Goal: Information Seeking & Learning: Check status

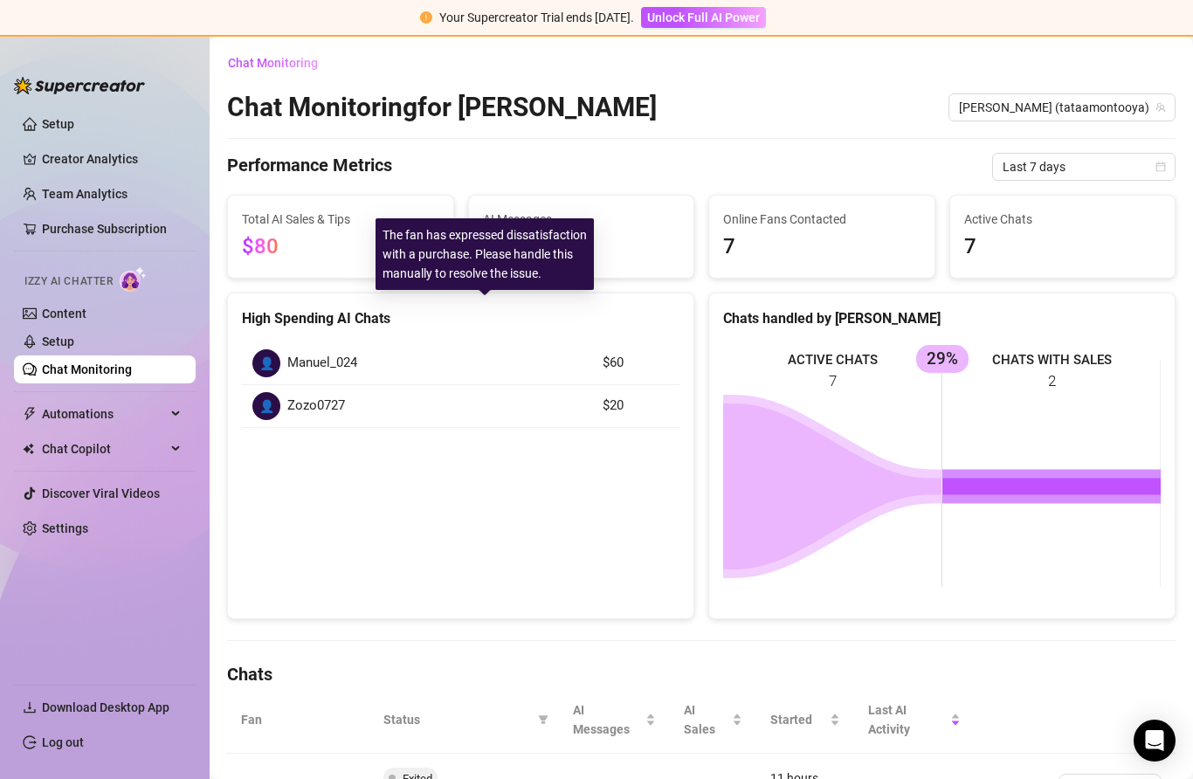
scroll to position [492, 0]
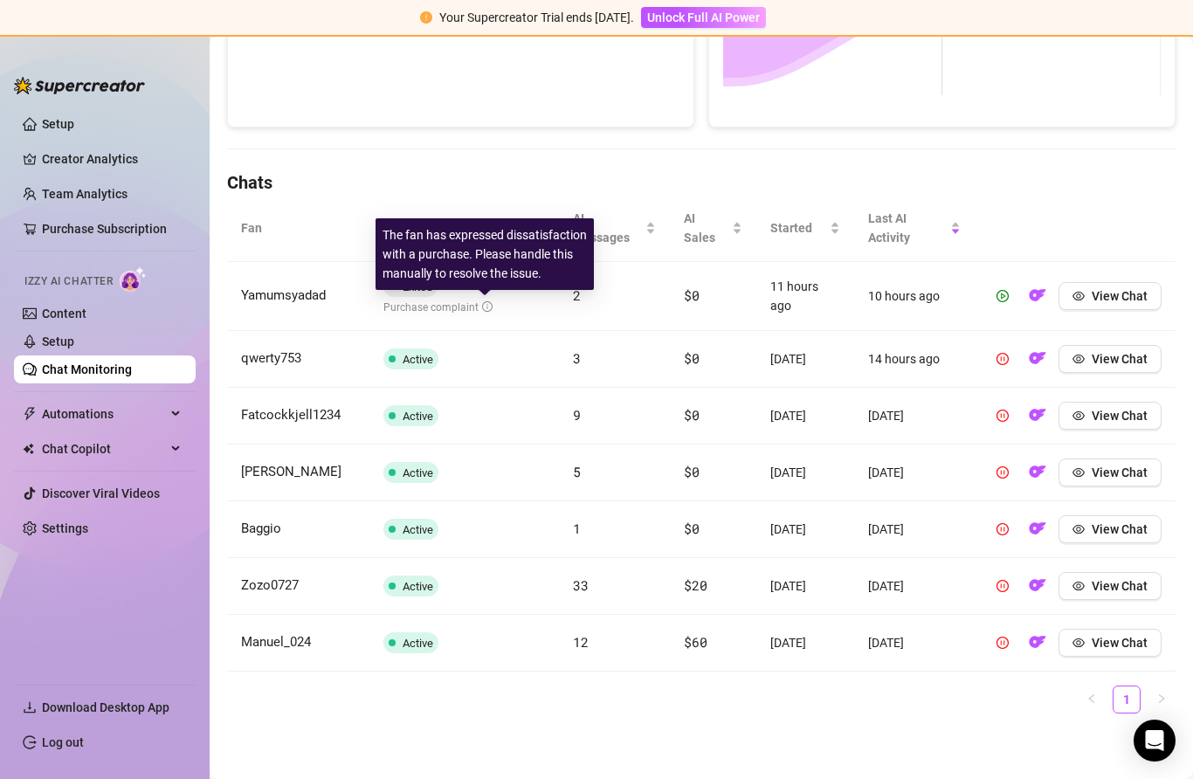
click at [1087, 307] on button "View Chat" at bounding box center [1109, 296] width 103 height 28
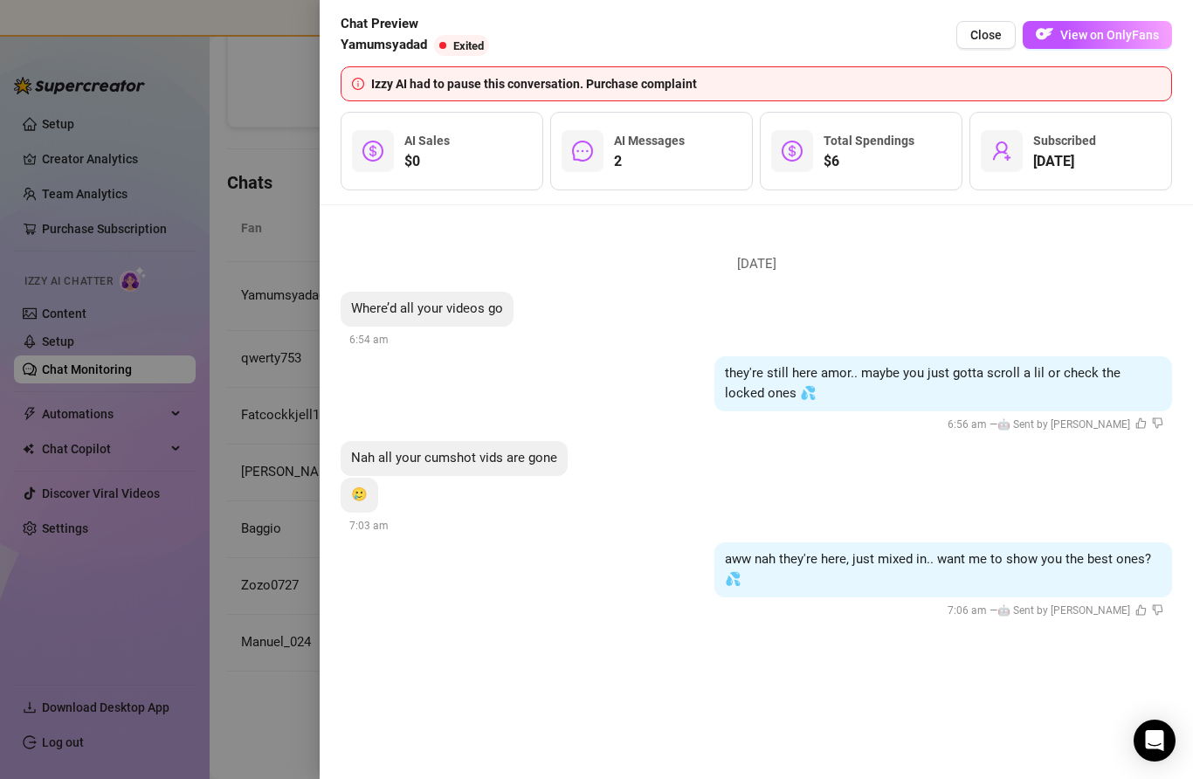
click at [603, 78] on div "Izzy AI had to pause this conversation. Purchase complaint" at bounding box center [765, 83] width 789 height 19
click at [631, 75] on div "Izzy AI had to pause this conversation. Purchase complaint" at bounding box center [765, 83] width 789 height 19
click at [374, 91] on div "Izzy AI had to pause this conversation. Purchase complaint" at bounding box center [765, 83] width 789 height 19
click at [359, 88] on icon "info-circle" at bounding box center [358, 84] width 12 height 12
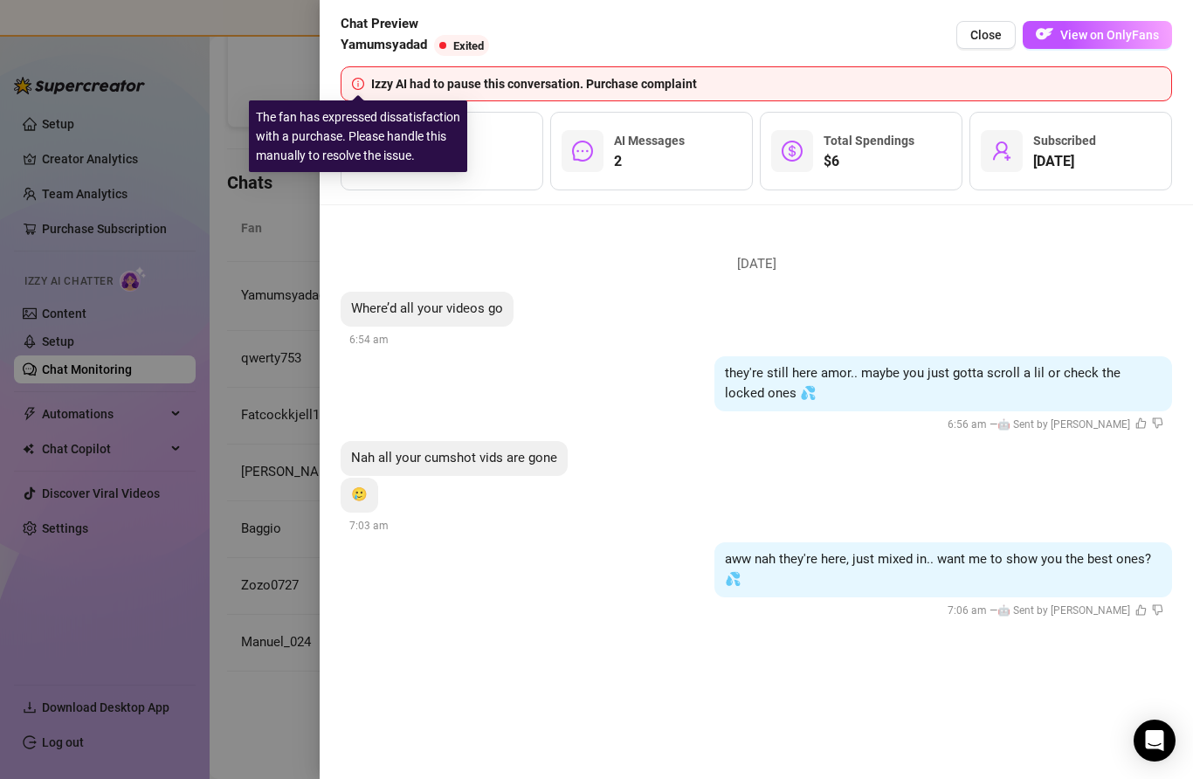
click at [362, 88] on icon "info-circle" at bounding box center [358, 84] width 12 height 12
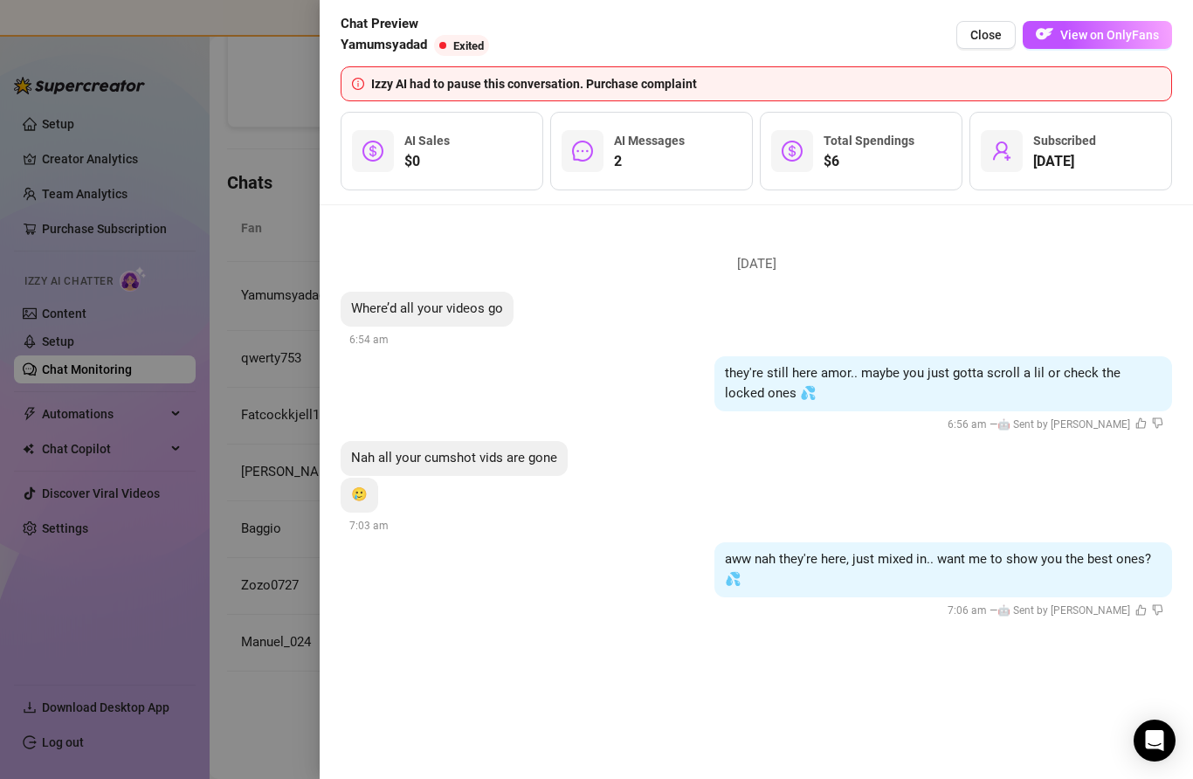
click at [996, 41] on span "Close" at bounding box center [985, 35] width 31 height 14
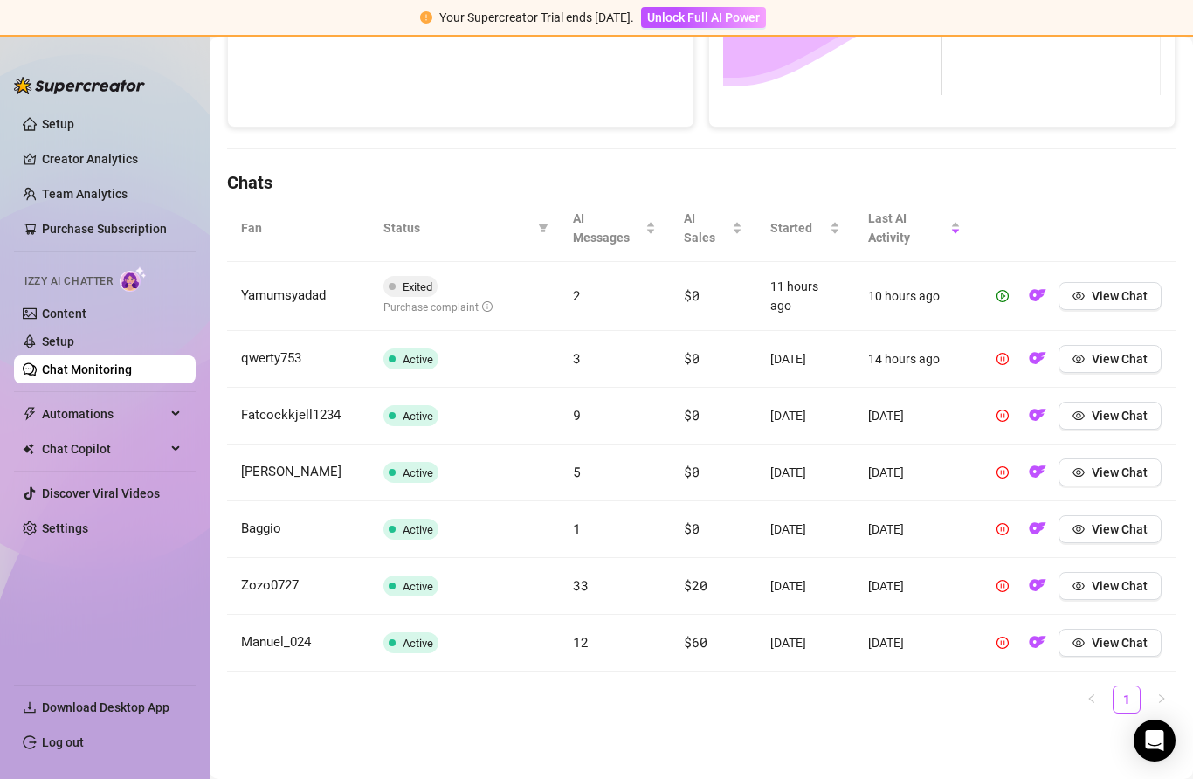
click at [88, 535] on link "Settings" at bounding box center [65, 528] width 46 height 14
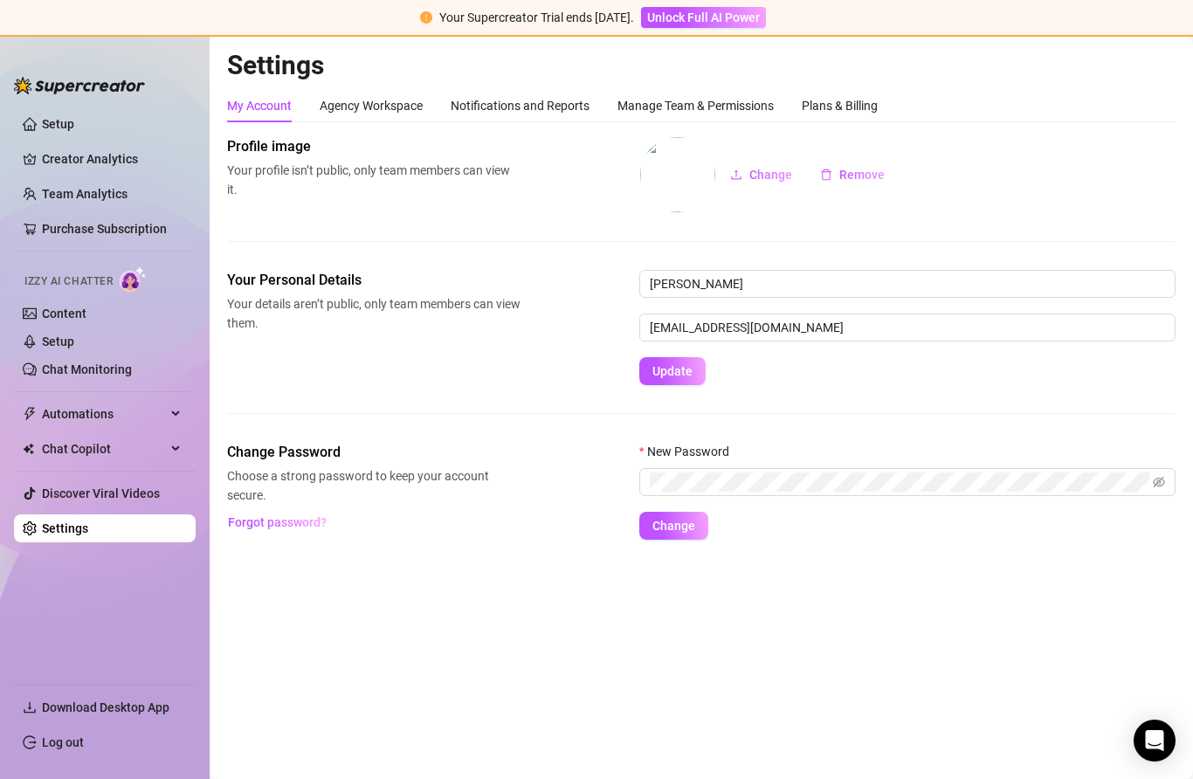
click at [44, 312] on link "Content" at bounding box center [64, 314] width 45 height 14
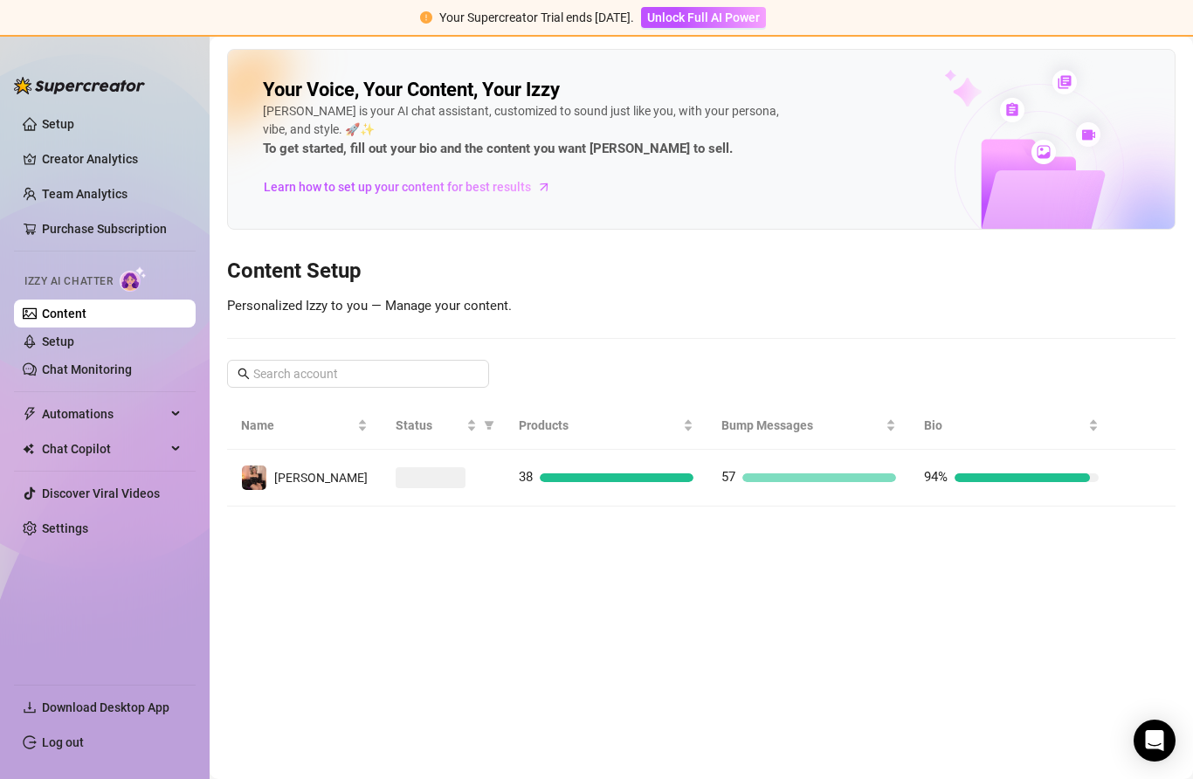
click at [96, 150] on link "Creator Analytics" at bounding box center [112, 159] width 140 height 28
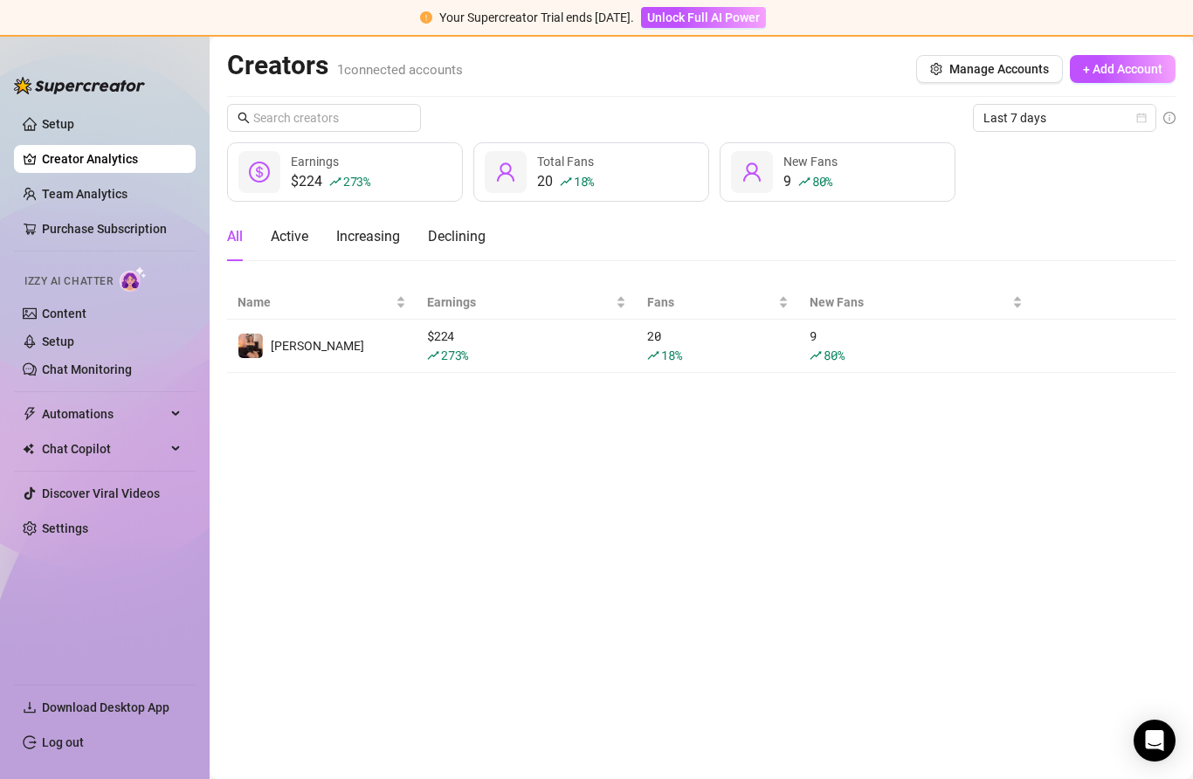
click at [74, 127] on link "Setup" at bounding box center [58, 124] width 32 height 14
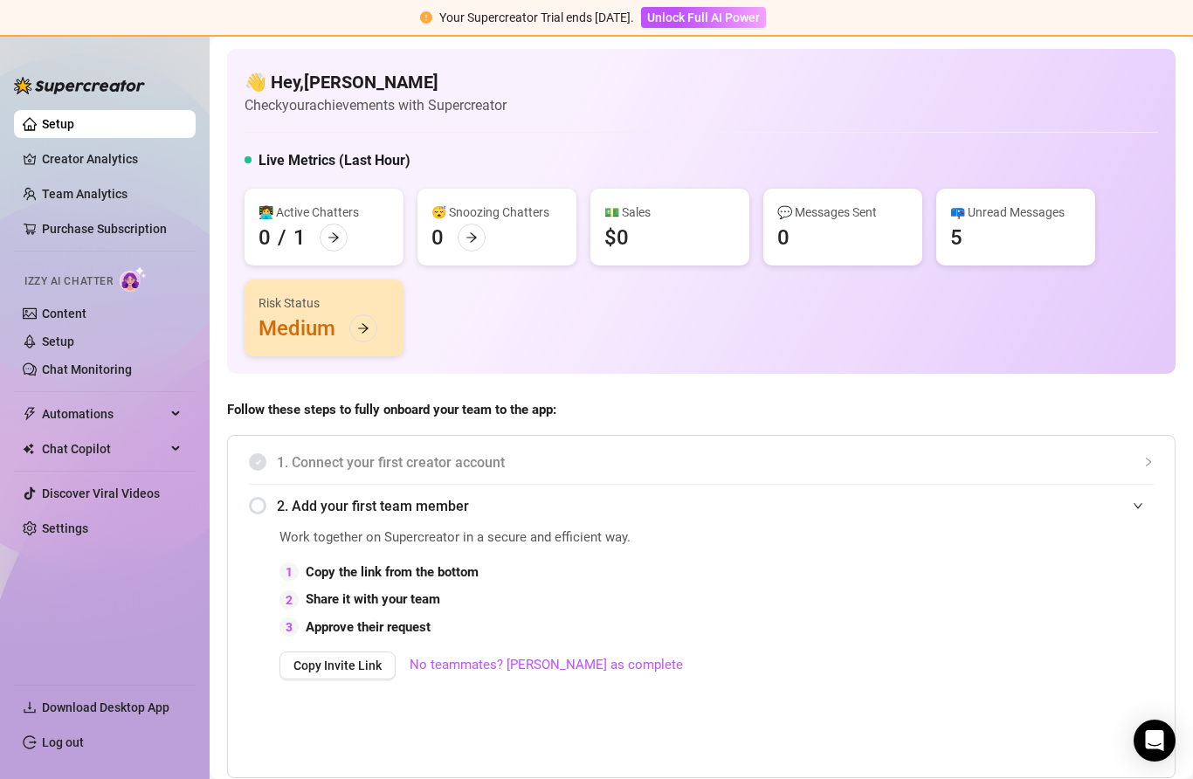
click at [48, 313] on link "Content" at bounding box center [64, 314] width 45 height 14
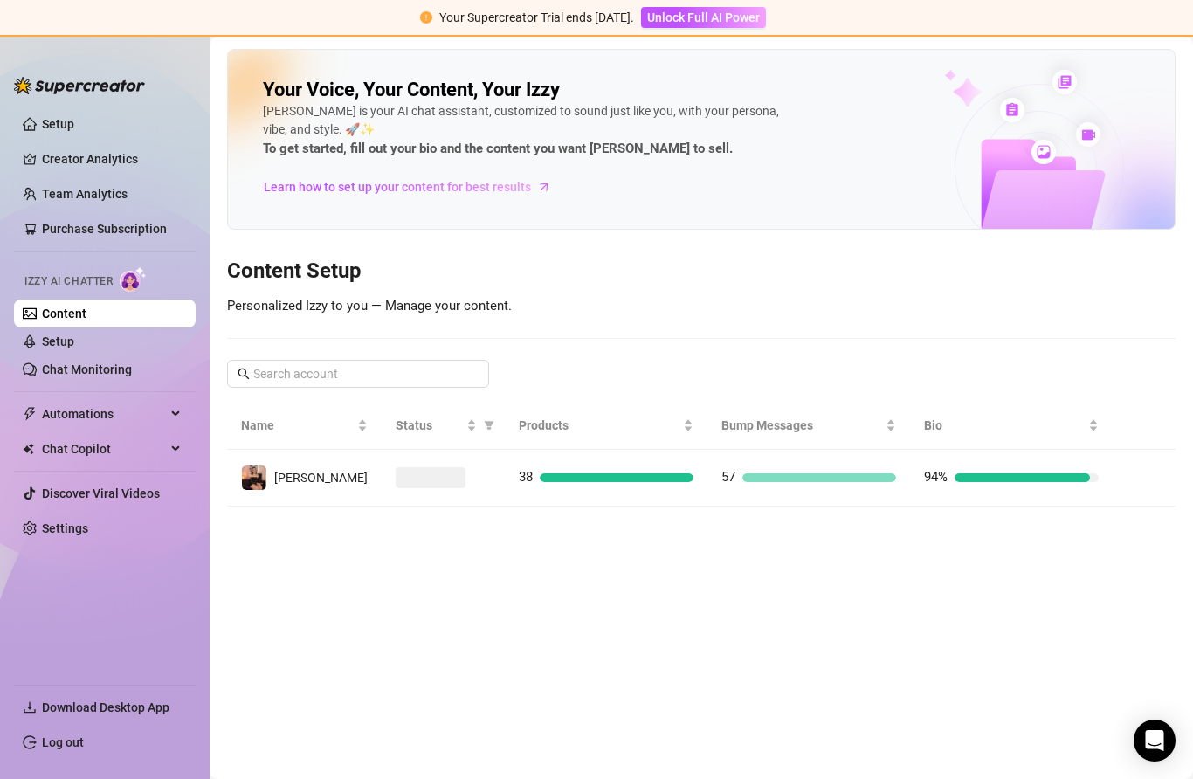
click at [64, 376] on link "Chat Monitoring" at bounding box center [87, 369] width 90 height 14
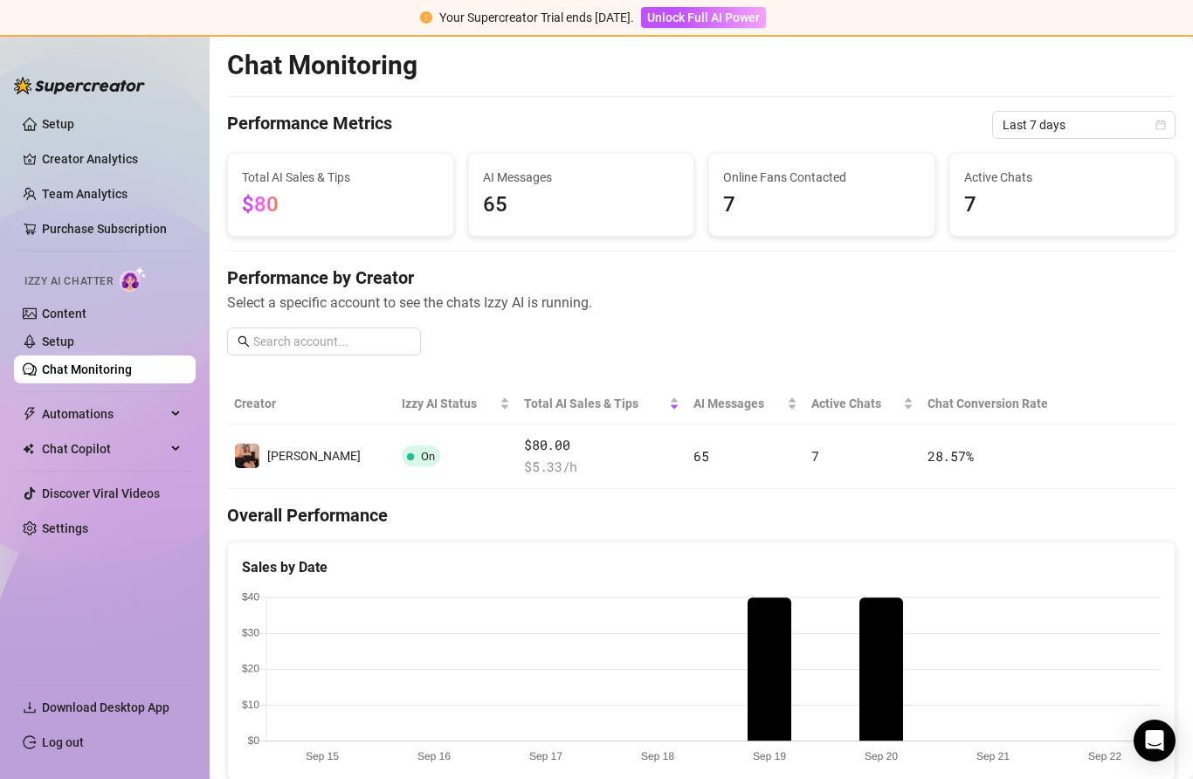
click at [1088, 467] on div at bounding box center [1127, 456] width 81 height 28
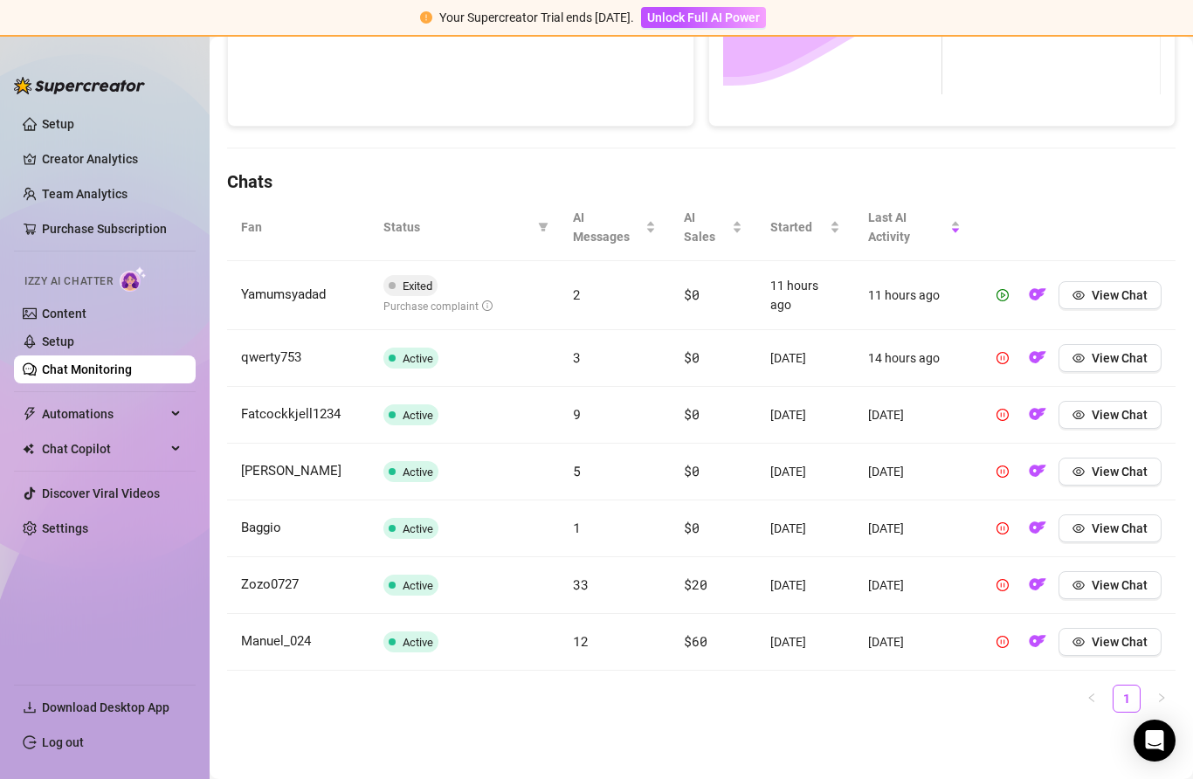
scroll to position [492, 0]
